Goal: Check status: Check status

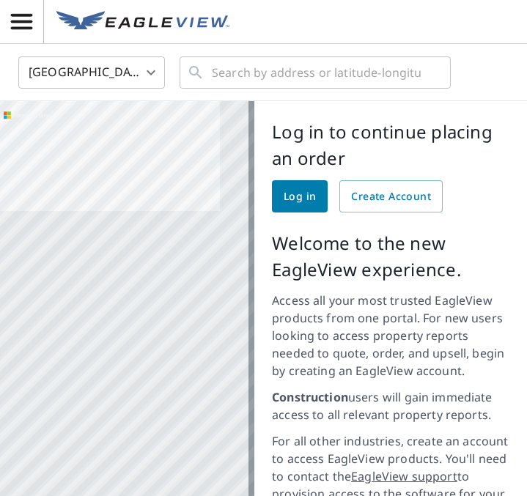
click at [285, 203] on span "Log in" at bounding box center [300, 197] width 32 height 18
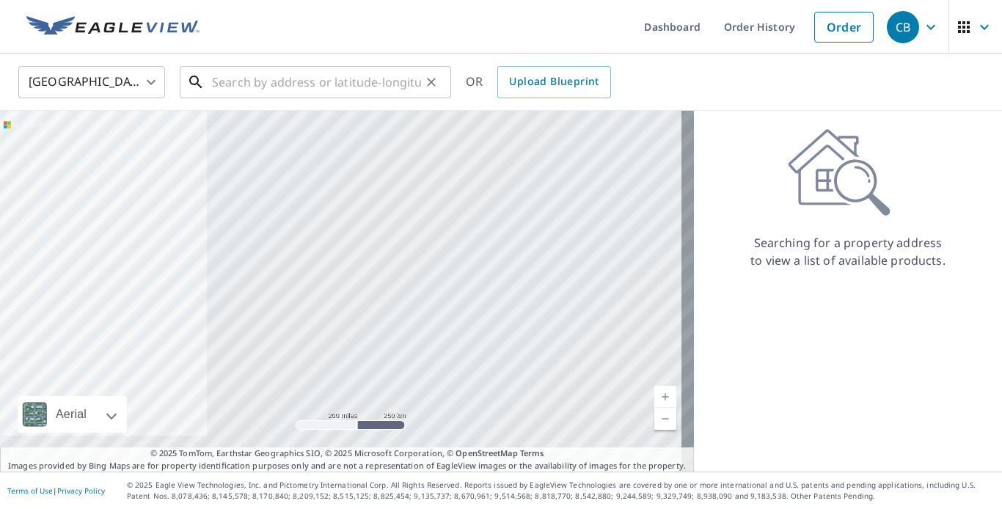
click at [261, 81] on input "text" at bounding box center [316, 82] width 209 height 41
click at [527, 27] on link "Order" at bounding box center [843, 27] width 59 height 31
click at [527, 27] on link "Order History" at bounding box center [759, 27] width 95 height 54
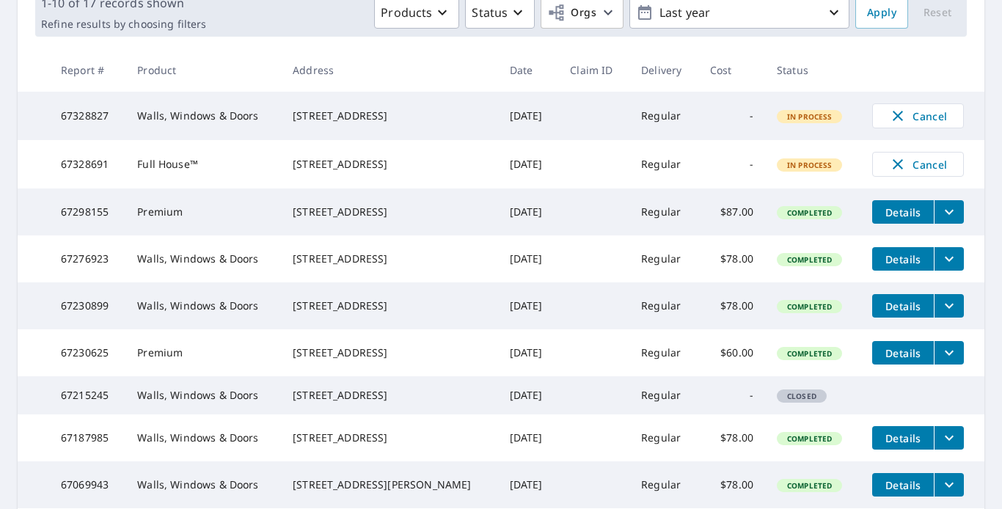
scroll to position [235, 0]
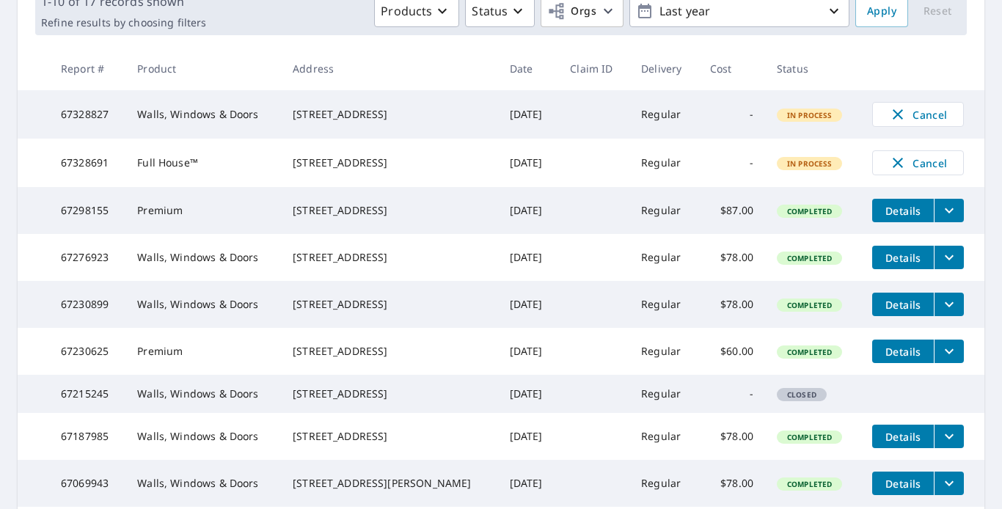
click at [527, 218] on span "Details" at bounding box center [903, 211] width 44 height 14
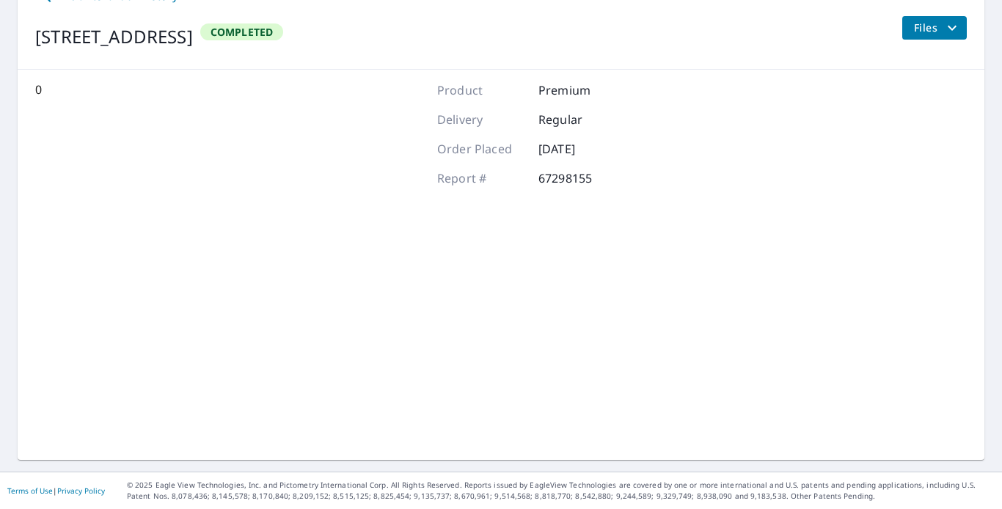
scroll to position [176, 0]
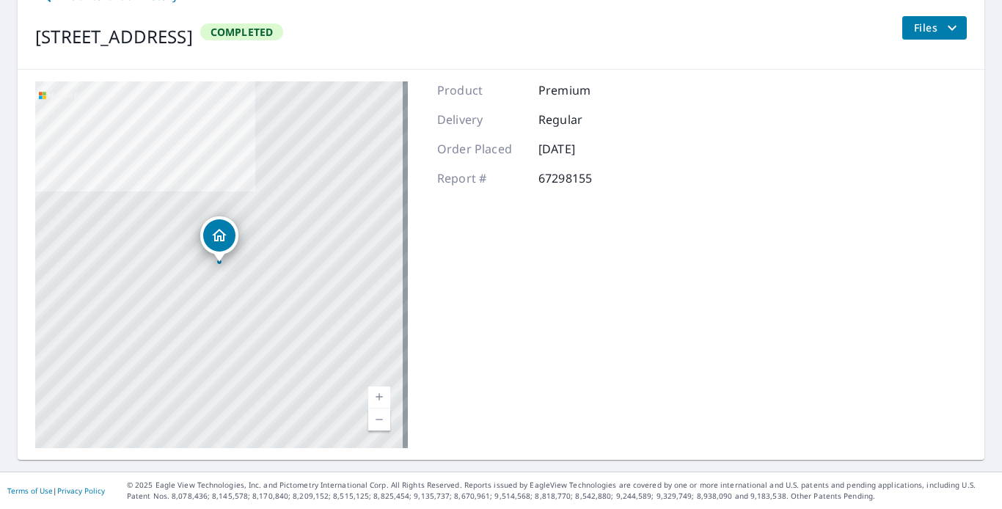
click at [527, 23] on span "Files" at bounding box center [937, 28] width 47 height 18
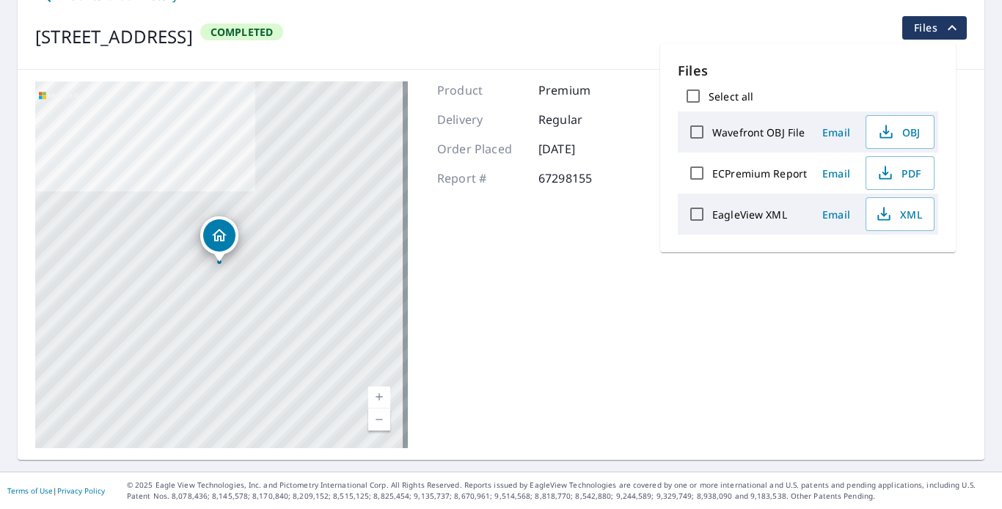
click at [527, 23] on span "Files" at bounding box center [937, 28] width 47 height 18
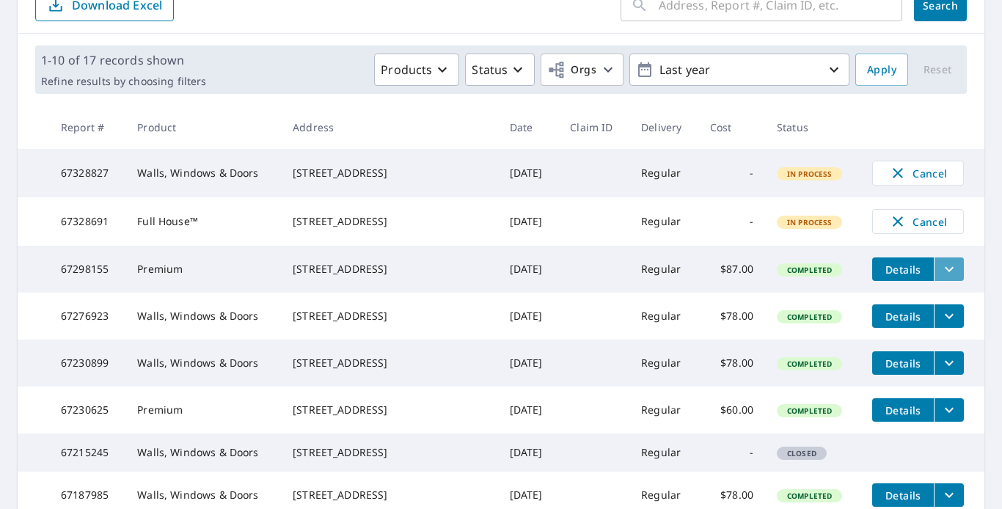
click at [527, 278] on icon "filesDropdownBtn-67298155" at bounding box center [949, 269] width 18 height 18
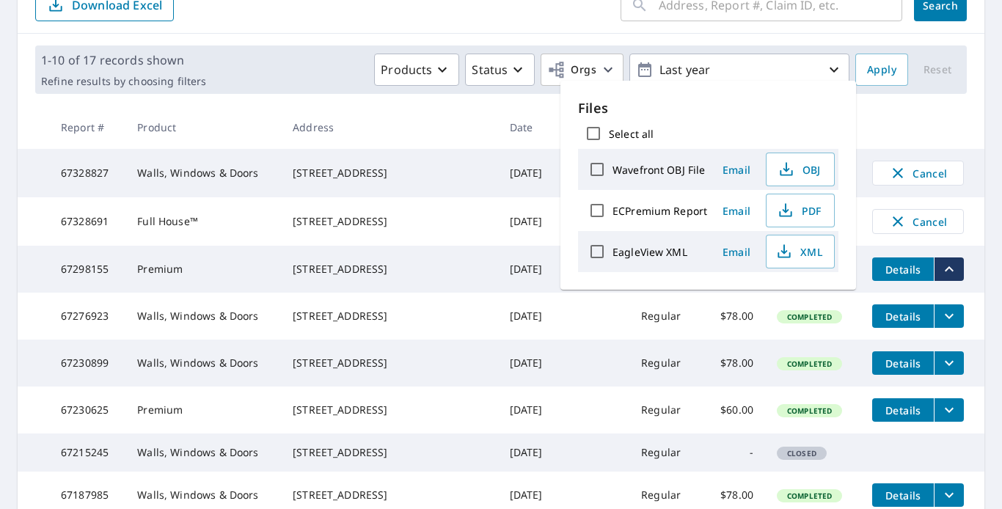
click at [527, 73] on main "​ Search Download Excel 1-10 of 17 records shown Refine results by choosing fil…" at bounding box center [501, 321] width 1002 height 723
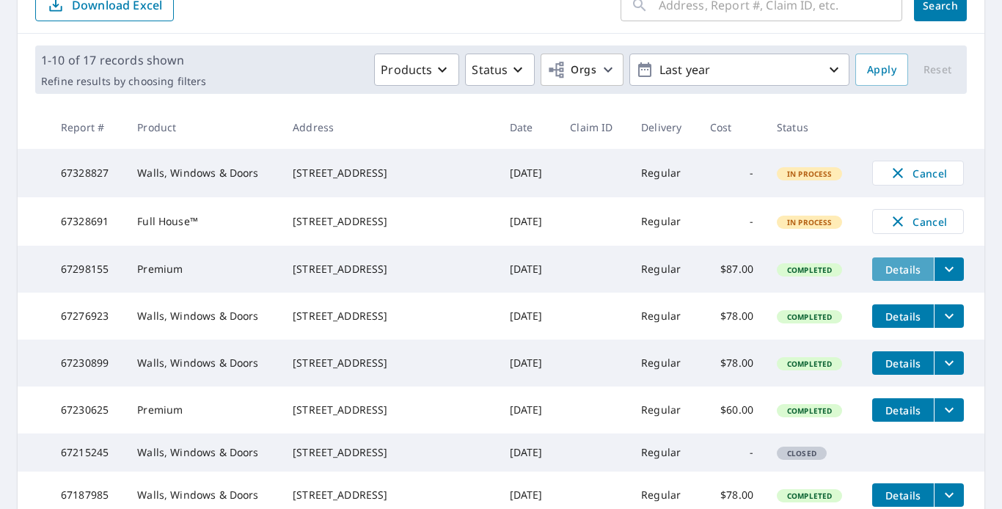
click at [527, 276] on span "Details" at bounding box center [903, 270] width 44 height 14
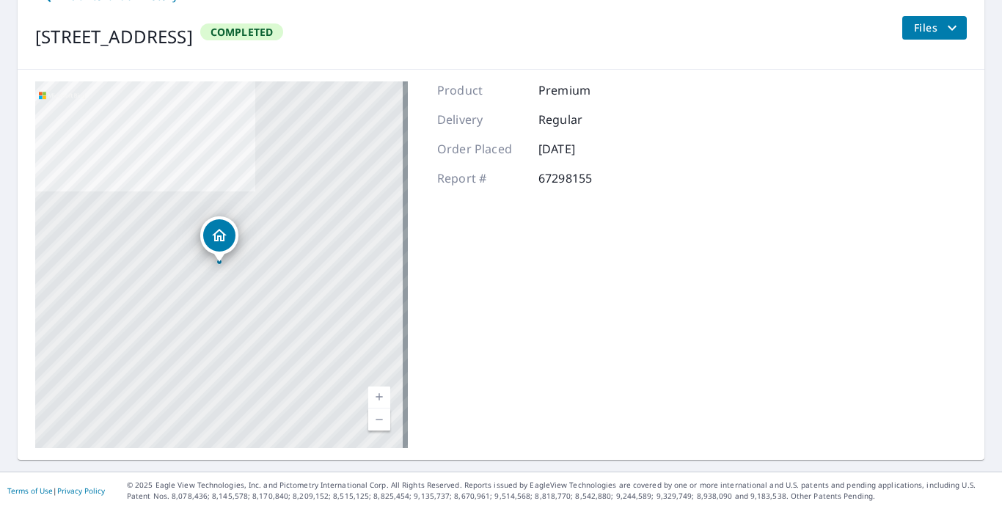
click at [527, 281] on div "[STREET_ADDRESS] A standard road map Aerial A detailed look from above Labels L…" at bounding box center [501, 265] width 966 height 390
click at [527, 28] on span "Files" at bounding box center [937, 28] width 47 height 18
